Goal: Transaction & Acquisition: Purchase product/service

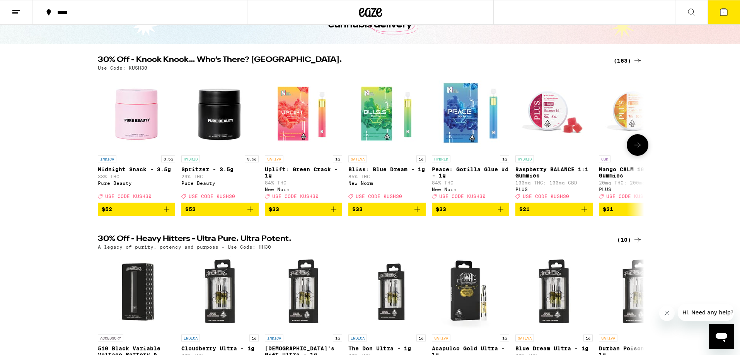
click at [139, 125] on img "Open page for Midnight Snack - 3.5g from Pure Beauty" at bounding box center [136, 112] width 77 height 77
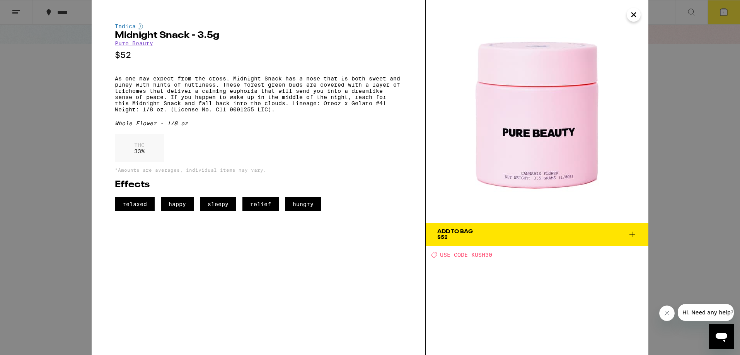
click at [539, 239] on span "Add To Bag $52" at bounding box center [537, 234] width 200 height 11
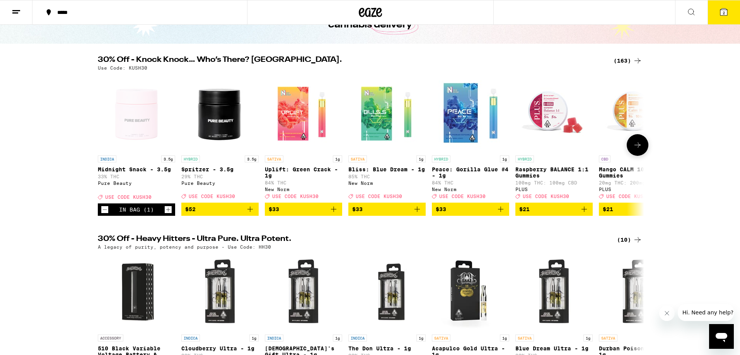
click at [640, 150] on icon at bounding box center [637, 144] width 9 height 9
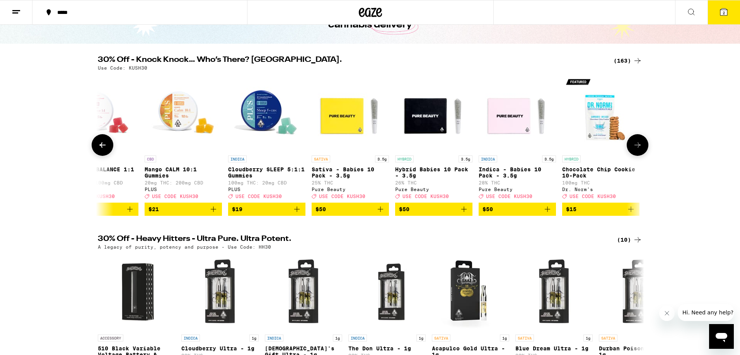
scroll to position [0, 460]
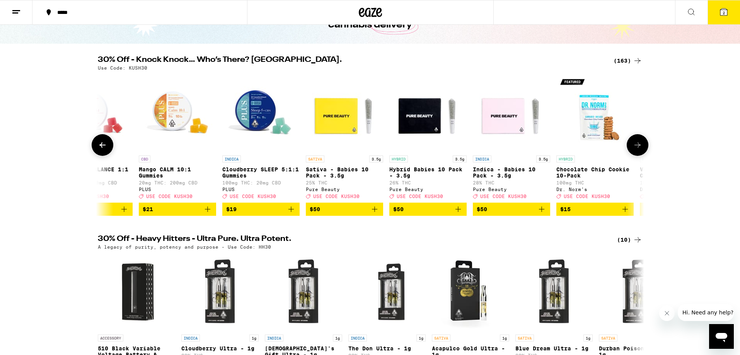
click at [640, 150] on icon at bounding box center [637, 144] width 9 height 9
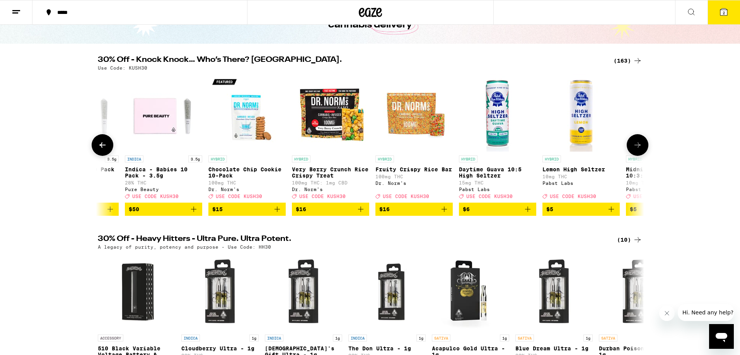
scroll to position [0, 0]
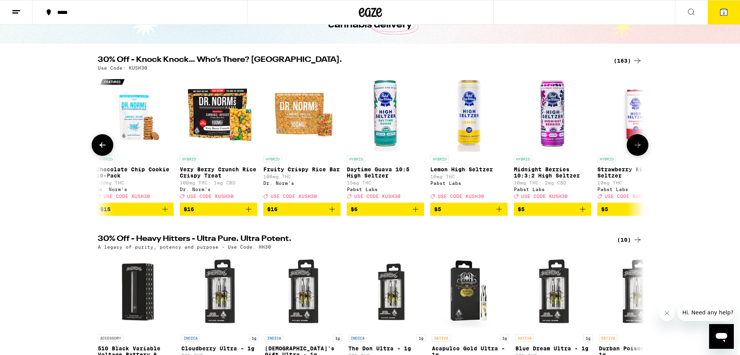
click at [640, 150] on icon at bounding box center [637, 144] width 9 height 9
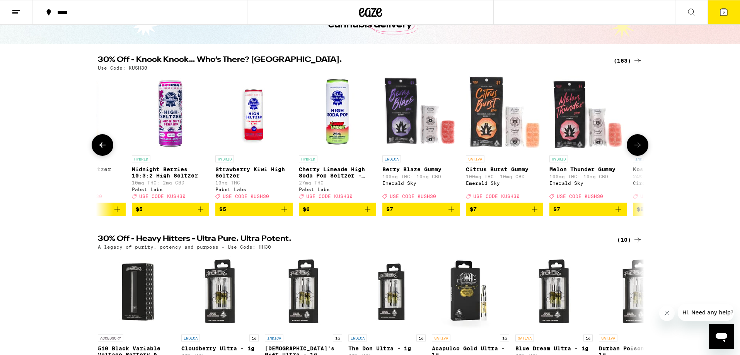
scroll to position [0, 1380]
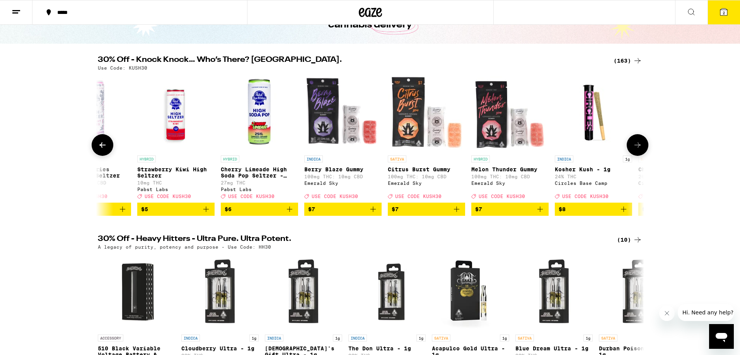
click at [640, 150] on icon at bounding box center [637, 144] width 9 height 9
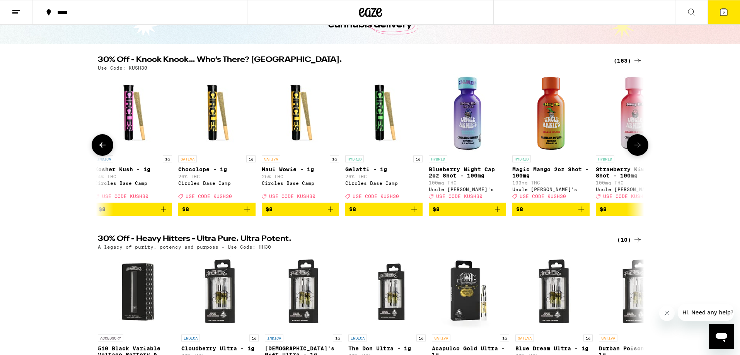
click at [640, 150] on icon at bounding box center [637, 144] width 9 height 9
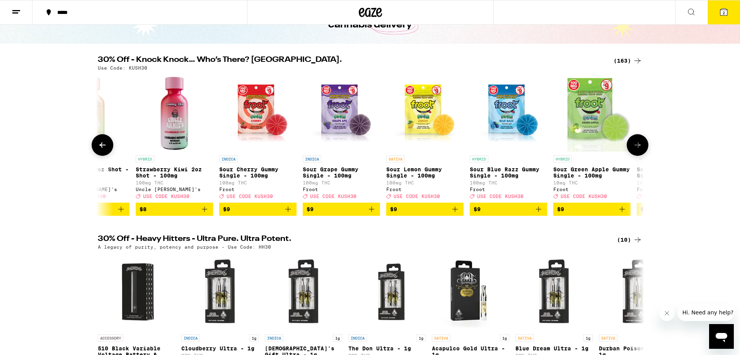
click at [640, 150] on icon at bounding box center [637, 144] width 9 height 9
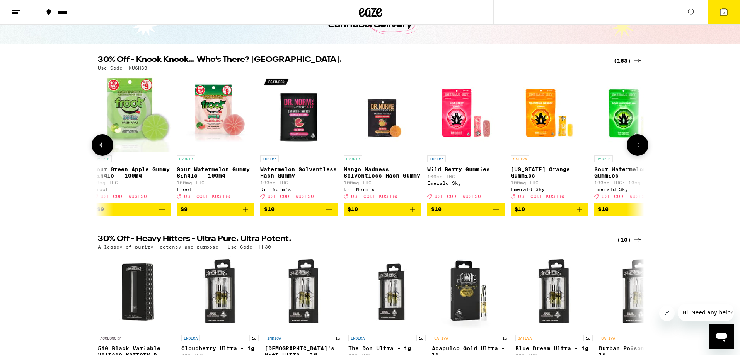
click at [640, 150] on icon at bounding box center [637, 144] width 9 height 9
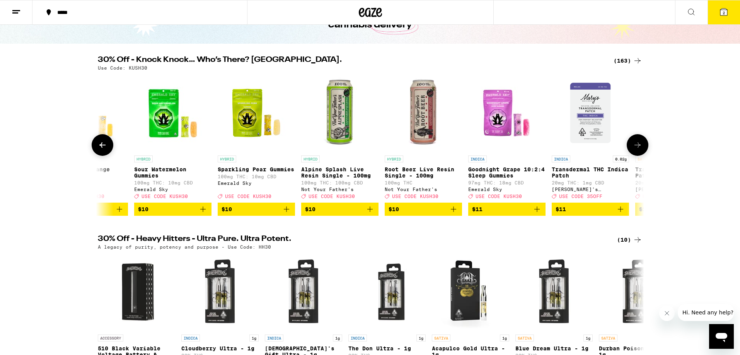
click at [640, 150] on icon at bounding box center [637, 144] width 9 height 9
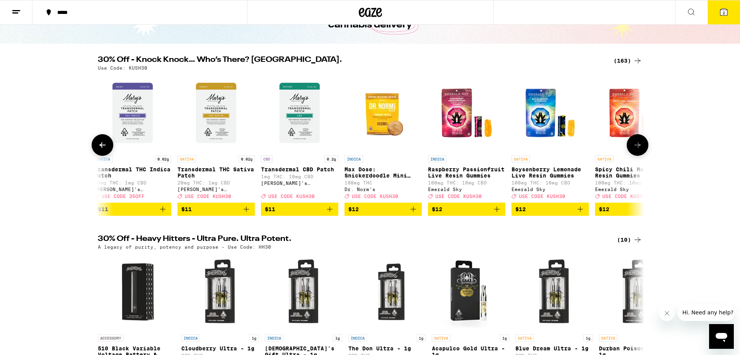
scroll to position [0, 3681]
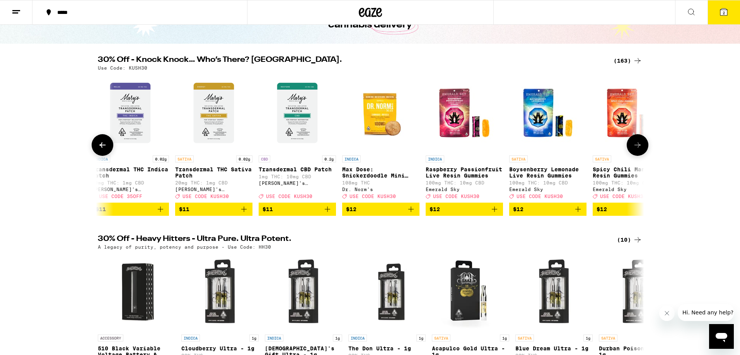
click at [638, 148] on icon at bounding box center [637, 144] width 6 height 5
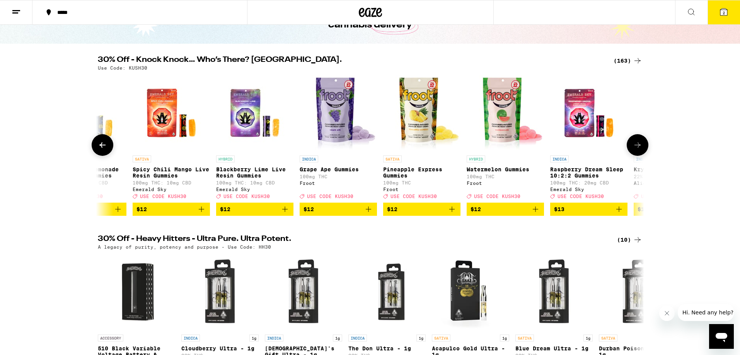
click at [641, 146] on icon at bounding box center [637, 144] width 9 height 9
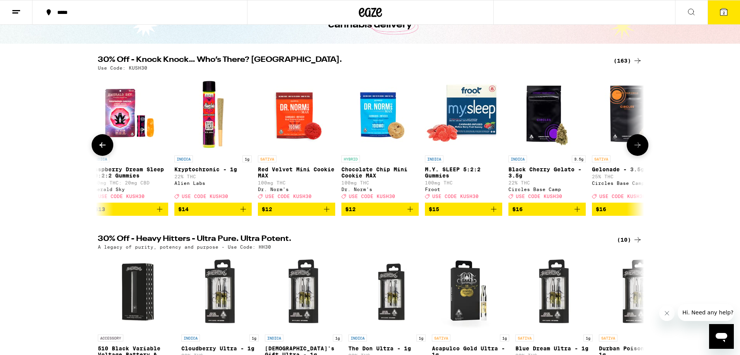
scroll to position [0, 4601]
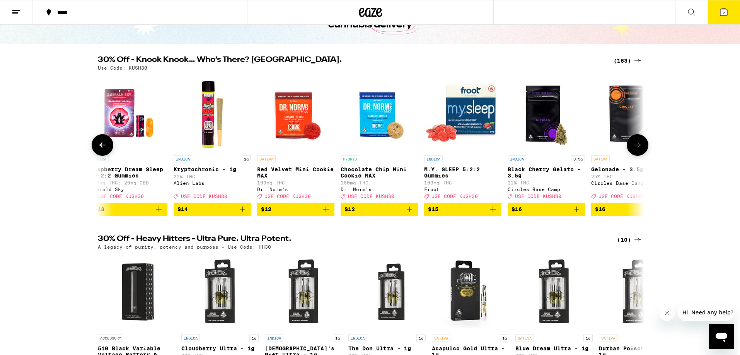
click at [641, 146] on icon at bounding box center [637, 144] width 9 height 9
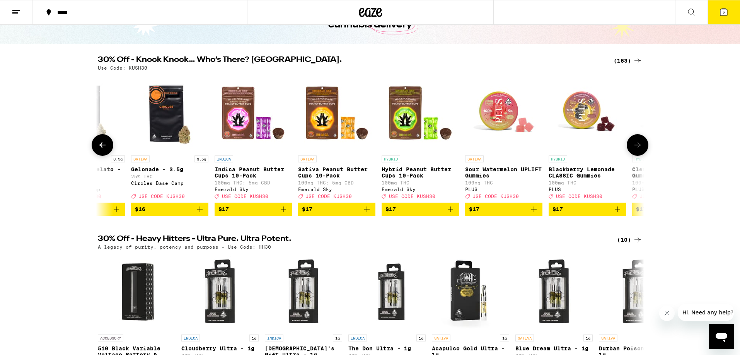
click at [638, 147] on icon at bounding box center [637, 144] width 9 height 9
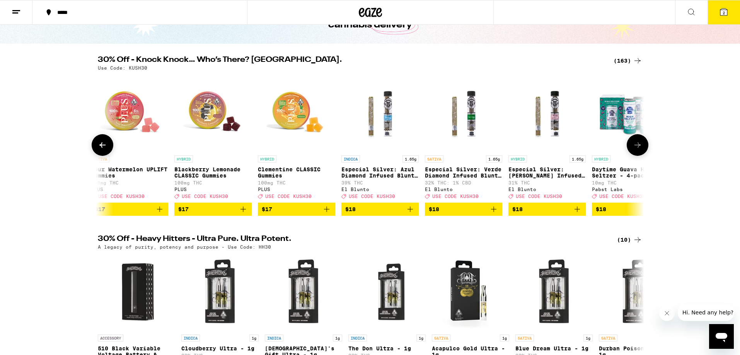
scroll to position [0, 5521]
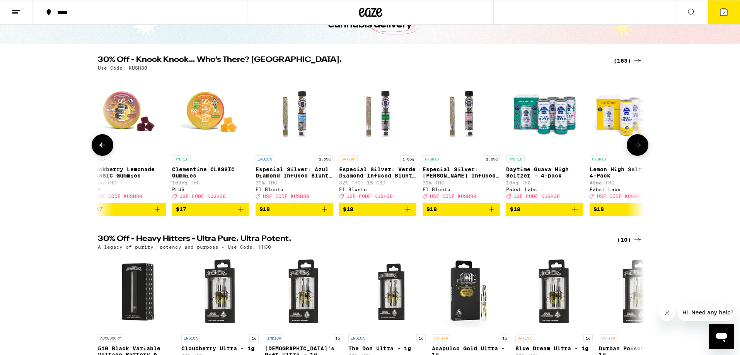
click at [638, 147] on icon at bounding box center [637, 144] width 9 height 9
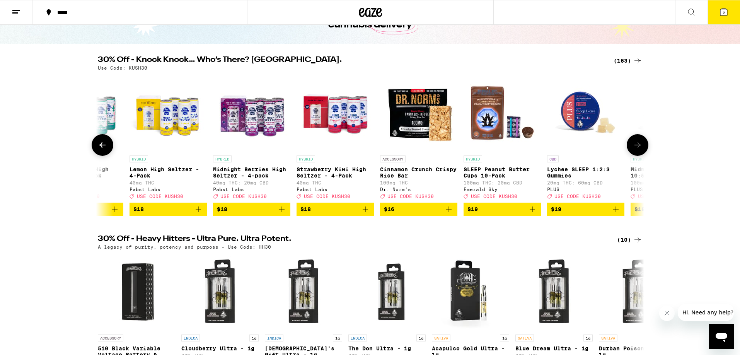
click at [638, 149] on icon at bounding box center [637, 144] width 9 height 9
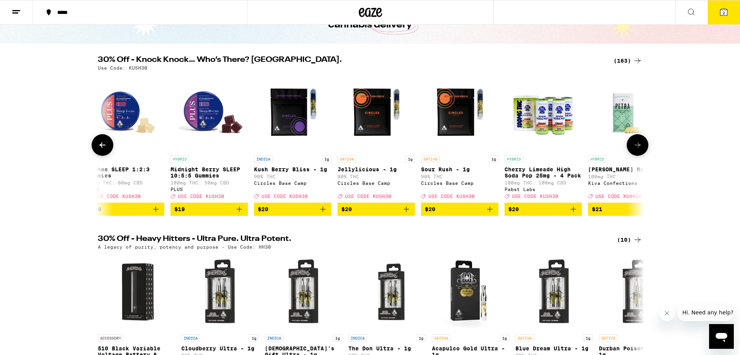
click at [638, 149] on icon at bounding box center [637, 144] width 9 height 9
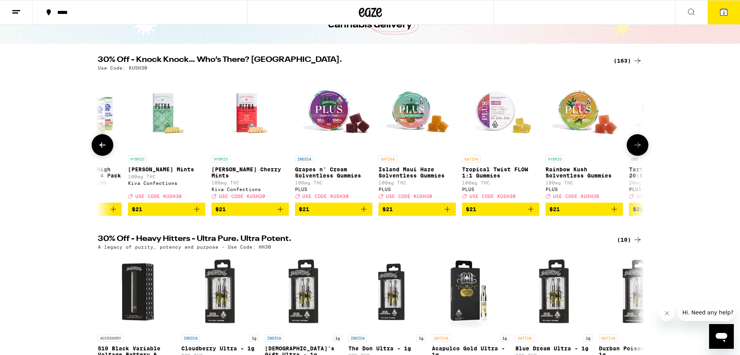
click at [638, 149] on icon at bounding box center [637, 144] width 9 height 9
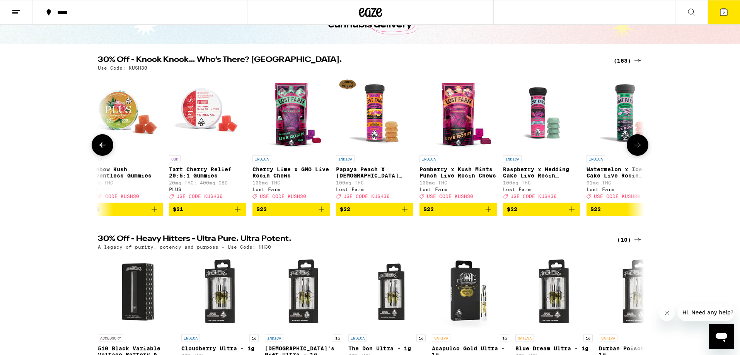
click at [638, 148] on icon at bounding box center [637, 144] width 6 height 5
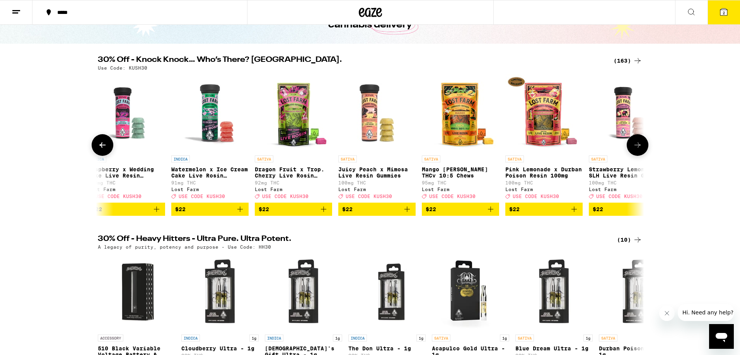
scroll to position [0, 7822]
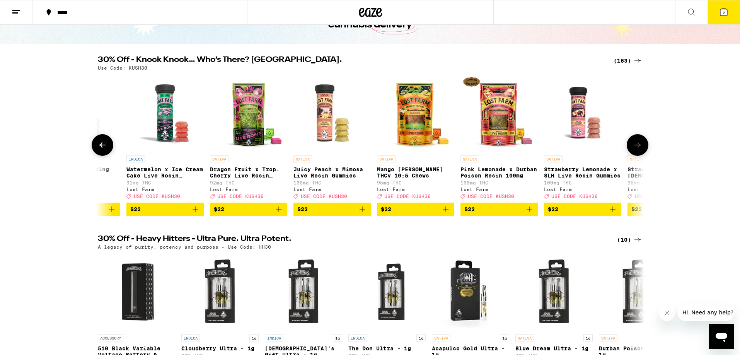
click at [638, 148] on icon at bounding box center [637, 144] width 6 height 5
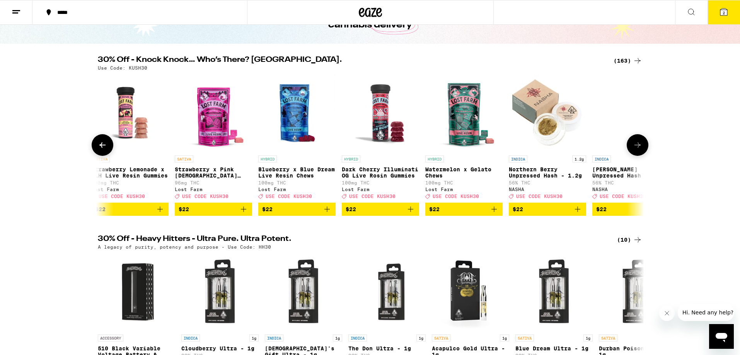
scroll to position [0, 8282]
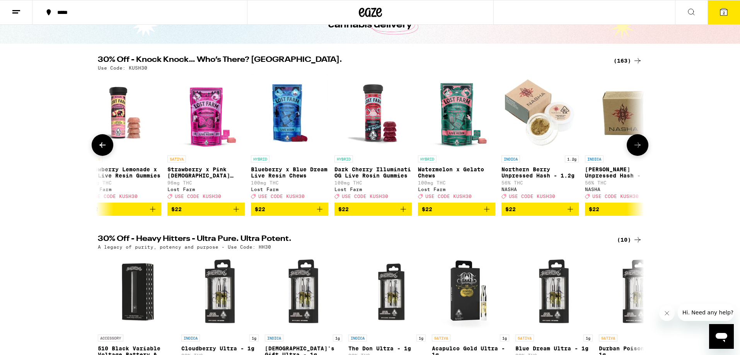
click at [638, 148] on icon at bounding box center [637, 144] width 6 height 5
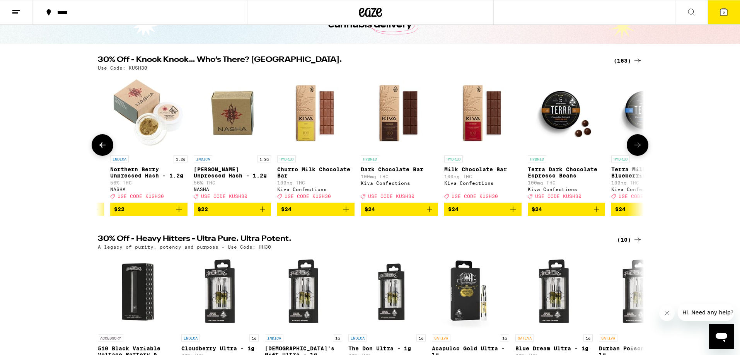
scroll to position [0, 8742]
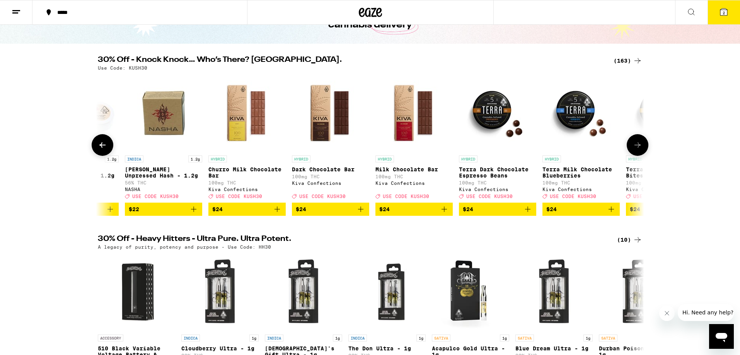
click at [638, 148] on icon at bounding box center [637, 144] width 6 height 5
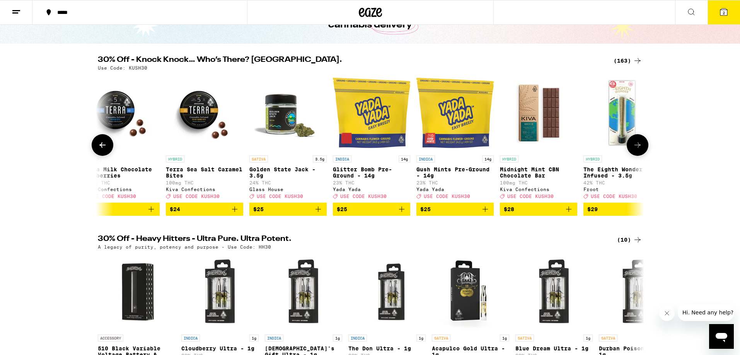
click at [638, 148] on icon at bounding box center [637, 144] width 6 height 5
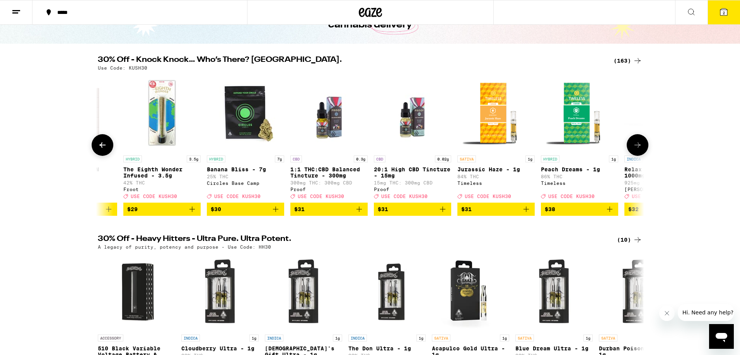
click at [638, 148] on icon at bounding box center [637, 144] width 6 height 5
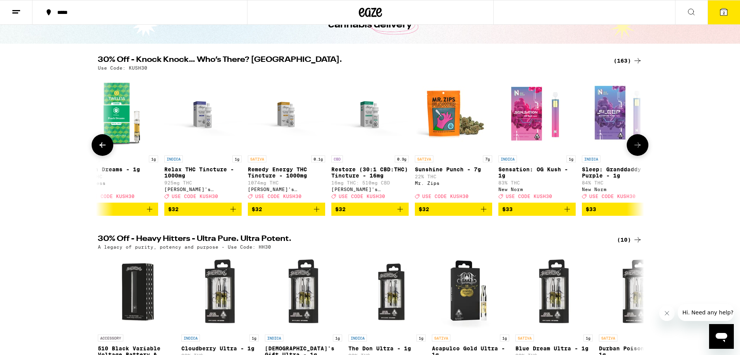
click at [638, 148] on icon at bounding box center [637, 144] width 6 height 5
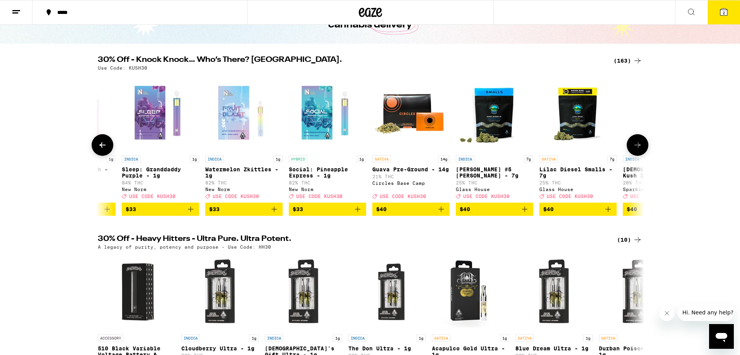
click at [638, 148] on icon at bounding box center [637, 144] width 6 height 5
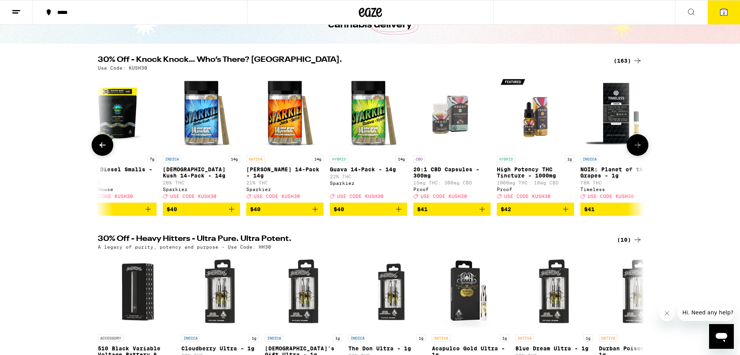
click at [638, 148] on icon at bounding box center [637, 144] width 6 height 5
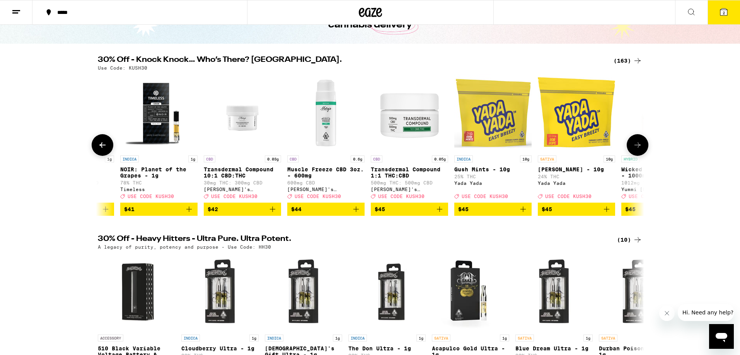
click at [638, 148] on icon at bounding box center [637, 144] width 6 height 5
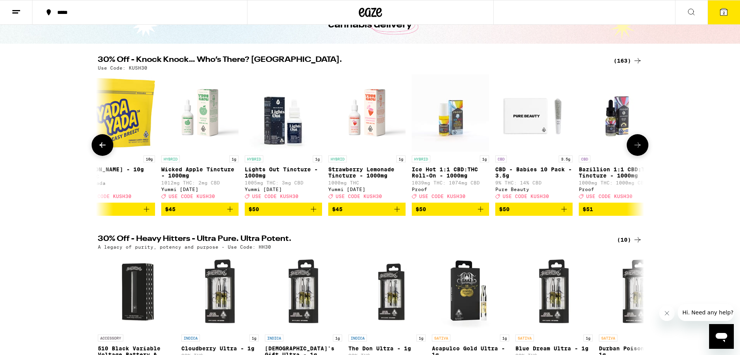
click at [638, 148] on icon at bounding box center [637, 144] width 6 height 5
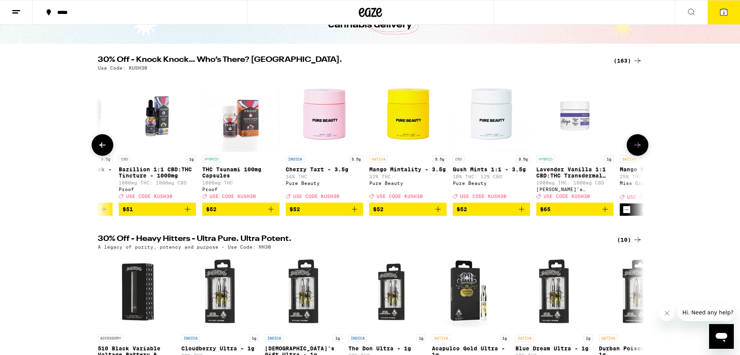
click at [638, 148] on icon at bounding box center [637, 144] width 6 height 5
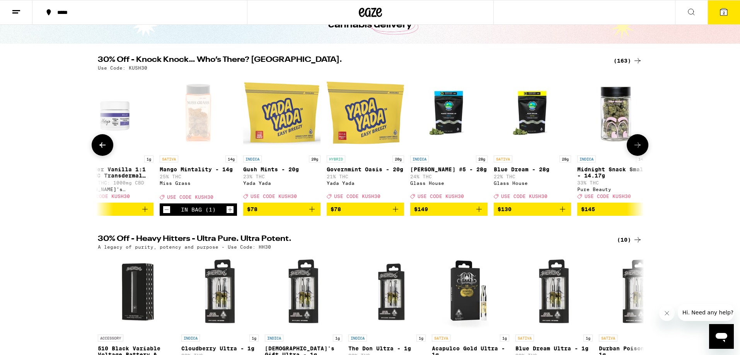
click at [638, 148] on icon at bounding box center [637, 144] width 6 height 5
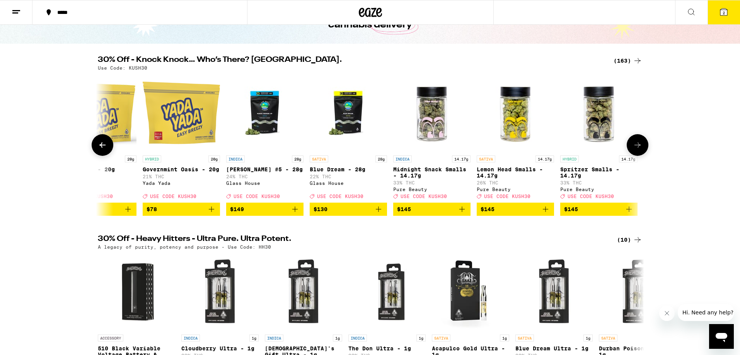
scroll to position [0, 13069]
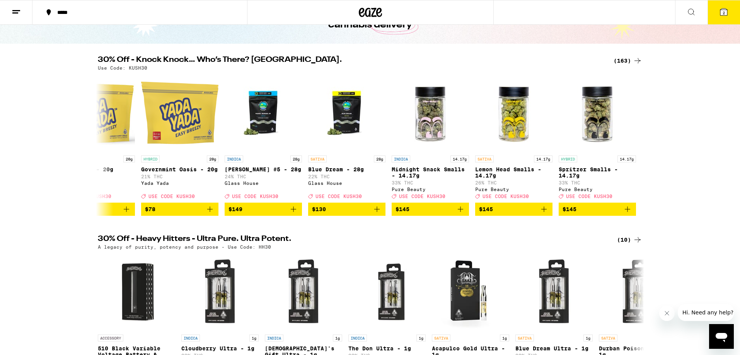
click at [724, 13] on span "2" at bounding box center [724, 12] width 2 height 5
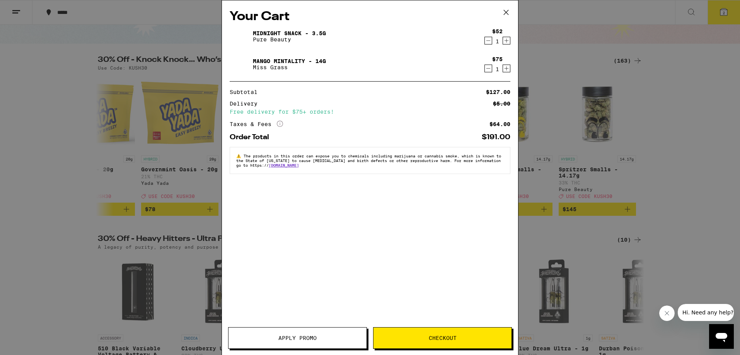
click at [487, 70] on icon "Decrement" at bounding box center [488, 68] width 7 height 9
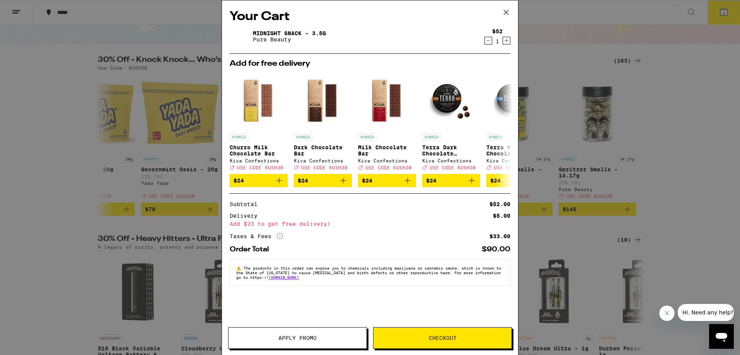
click at [298, 339] on span "Apply Promo" at bounding box center [297, 337] width 38 height 5
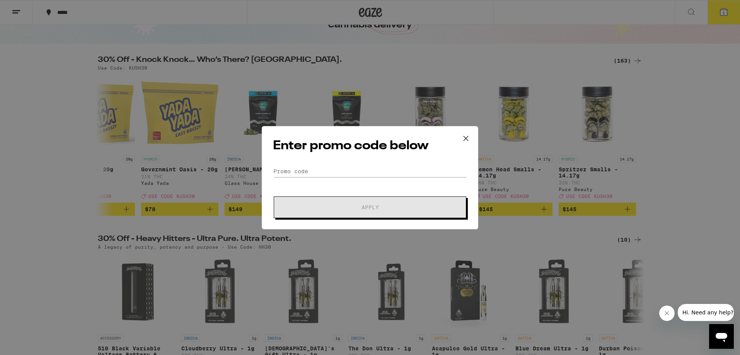
click at [305, 162] on div "Enter promo code below Promo Code Apply" at bounding box center [370, 177] width 217 height 103
click at [301, 166] on input "Promo Code" at bounding box center [370, 171] width 194 height 12
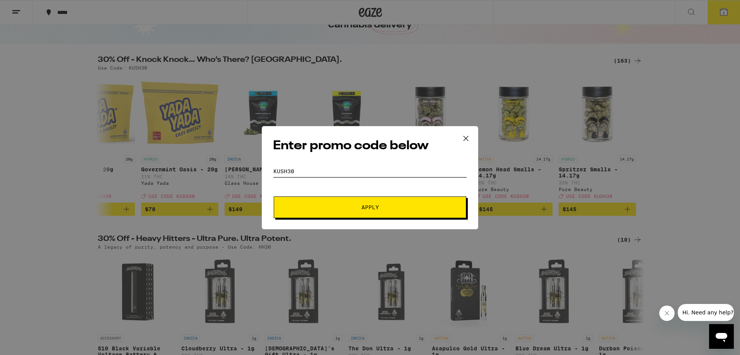
type input "kush30"
click at [368, 207] on span "Apply" at bounding box center [370, 207] width 17 height 5
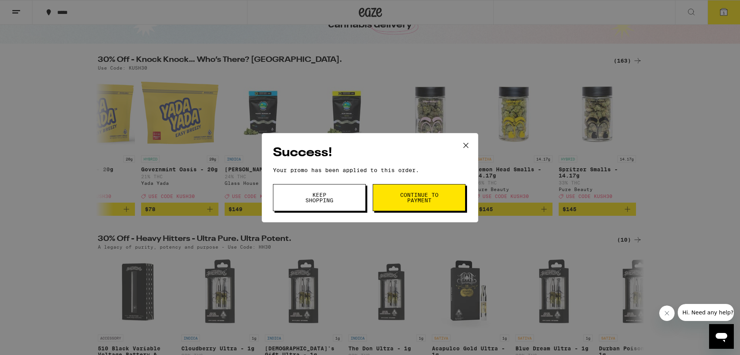
click at [426, 199] on span "Continue to payment" at bounding box center [418, 197] width 39 height 11
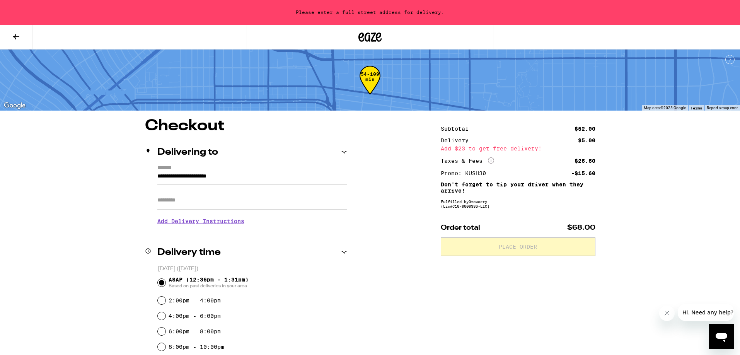
click at [15, 36] on icon at bounding box center [16, 36] width 6 height 5
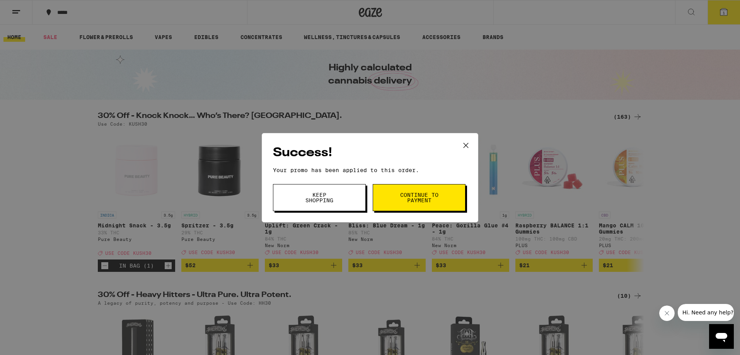
click at [466, 146] on icon at bounding box center [466, 146] width 12 height 12
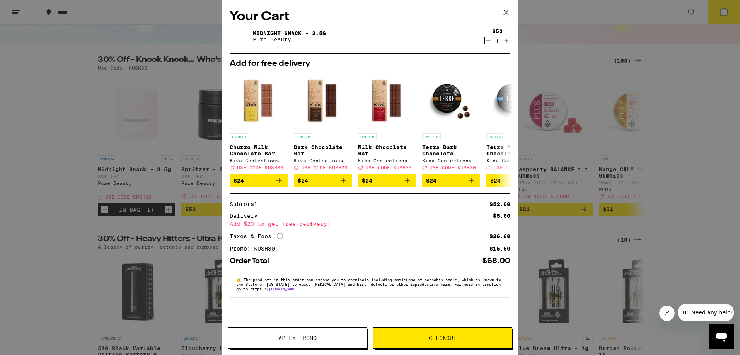
click at [507, 12] on icon at bounding box center [506, 13] width 12 height 12
